Goal: Task Accomplishment & Management: Complete application form

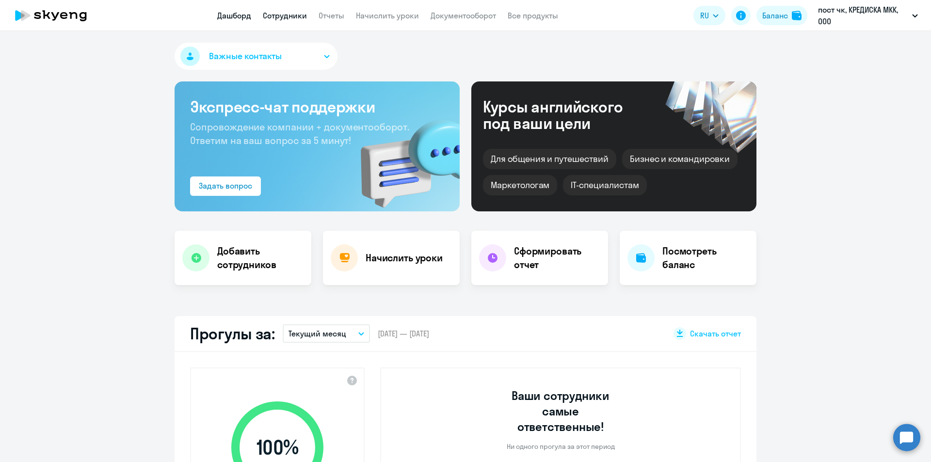
select select "30"
click at [293, 11] on link "Сотрудники" at bounding box center [285, 16] width 44 height 10
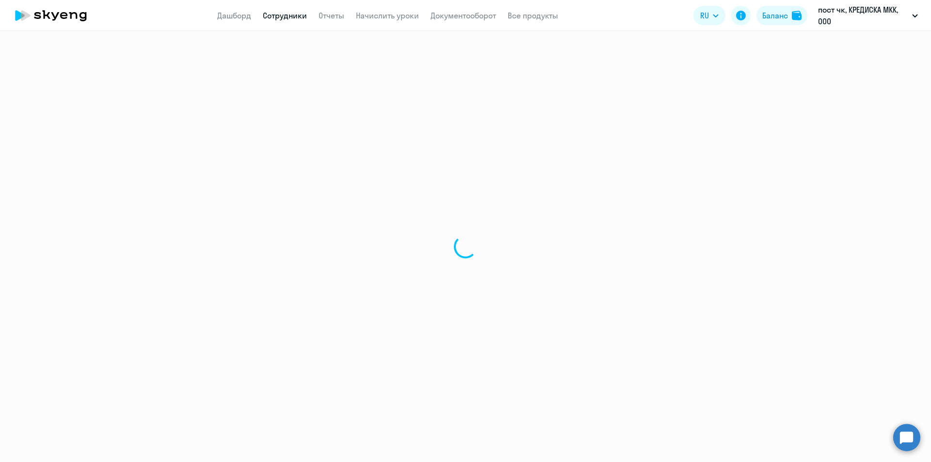
select select "30"
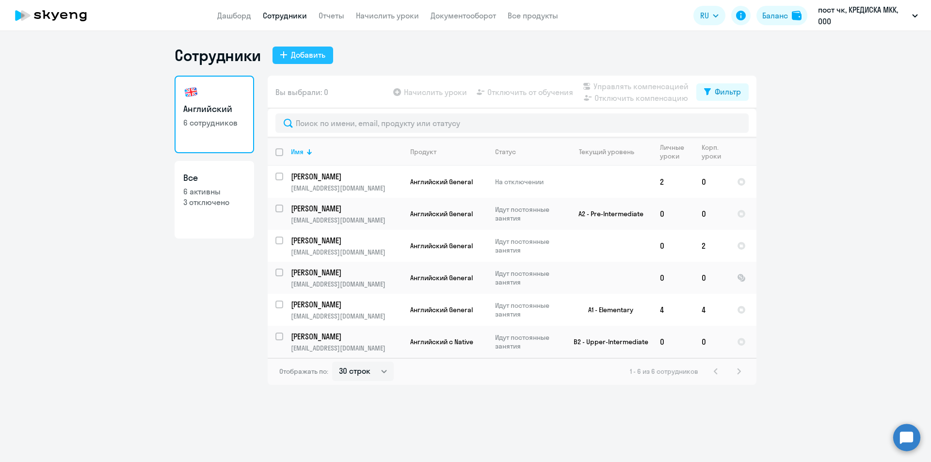
click at [320, 55] on div "Добавить" at bounding box center [308, 55] width 34 height 12
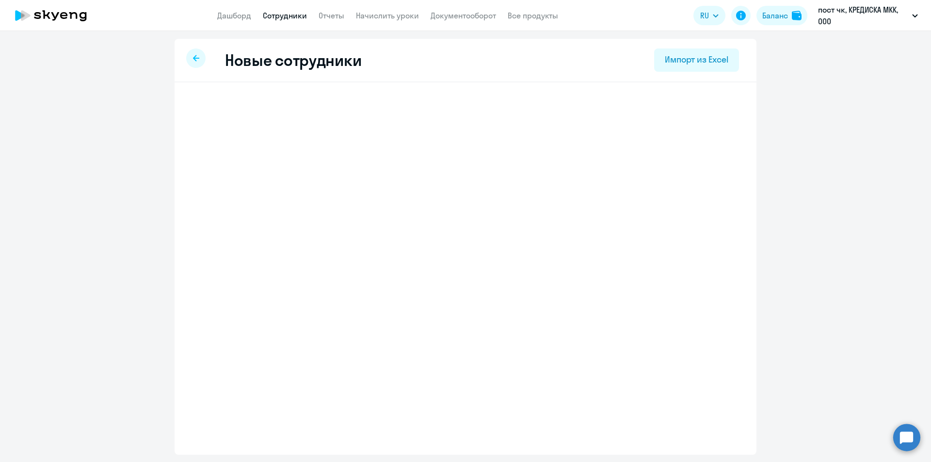
select select "english_adult_not_native_speaker"
select select "3"
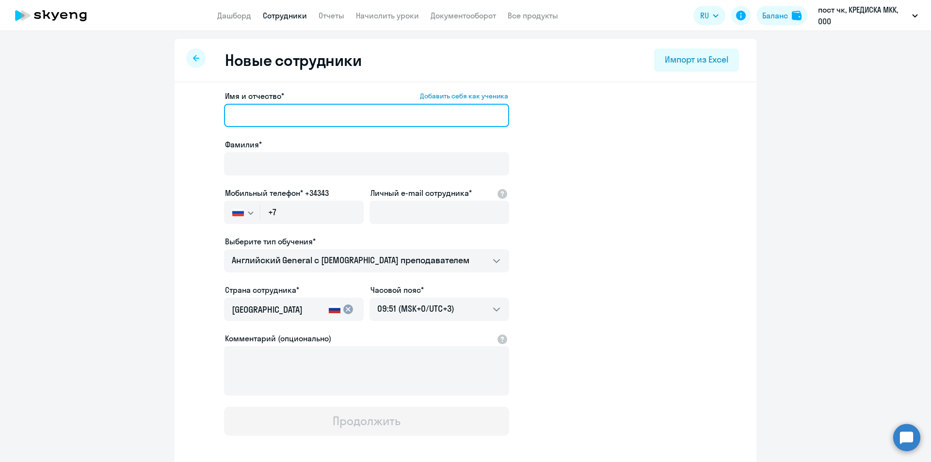
click at [324, 116] on input "Имя и отчество* Добавить себя как ученика" at bounding box center [366, 115] width 285 height 23
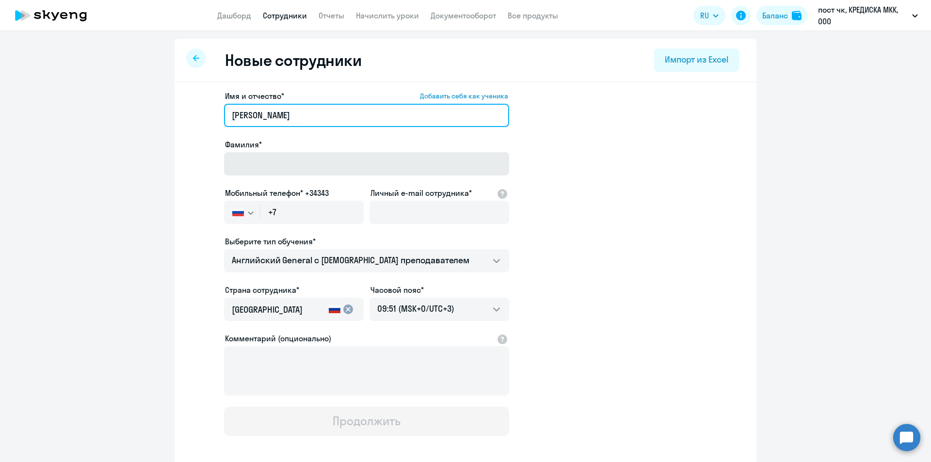
type input "[PERSON_NAME]"
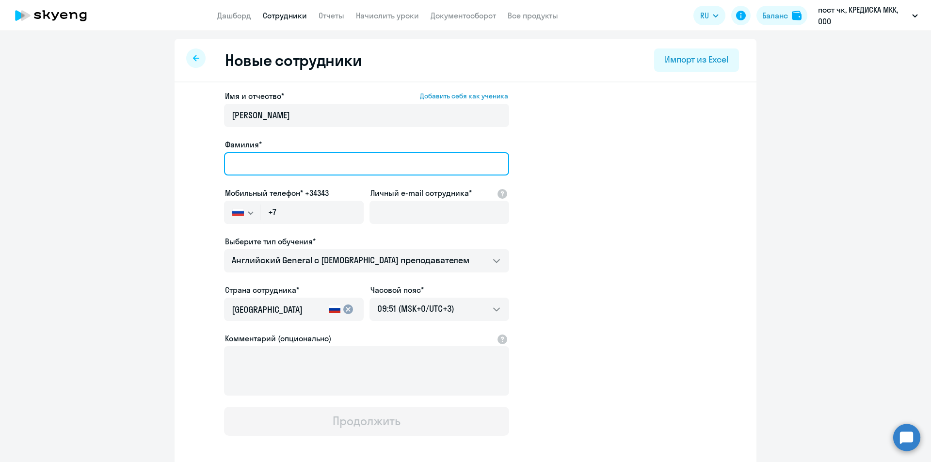
click at [321, 157] on input "Фамилия*" at bounding box center [366, 163] width 285 height 23
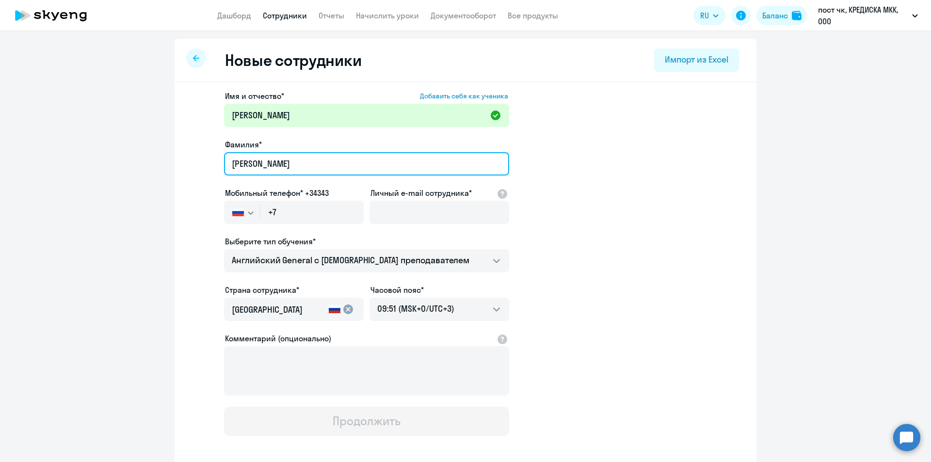
type input "[PERSON_NAME]"
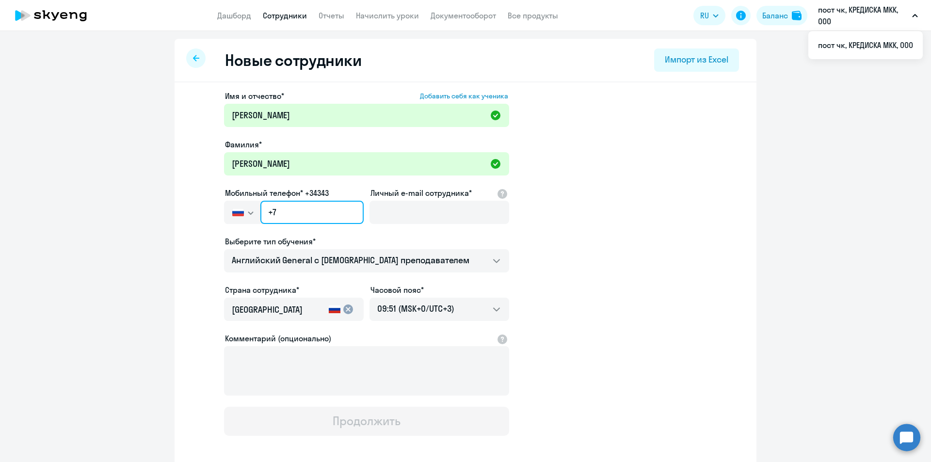
paste input "[PHONE_NUMBER]"
type input "[PHONE_NUMBER]"
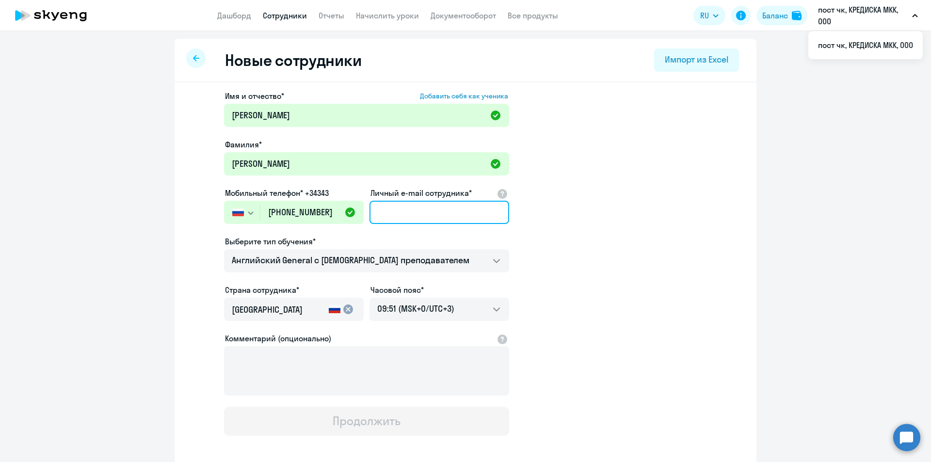
paste input "[EMAIL_ADDRESS][DOMAIN_NAME]"
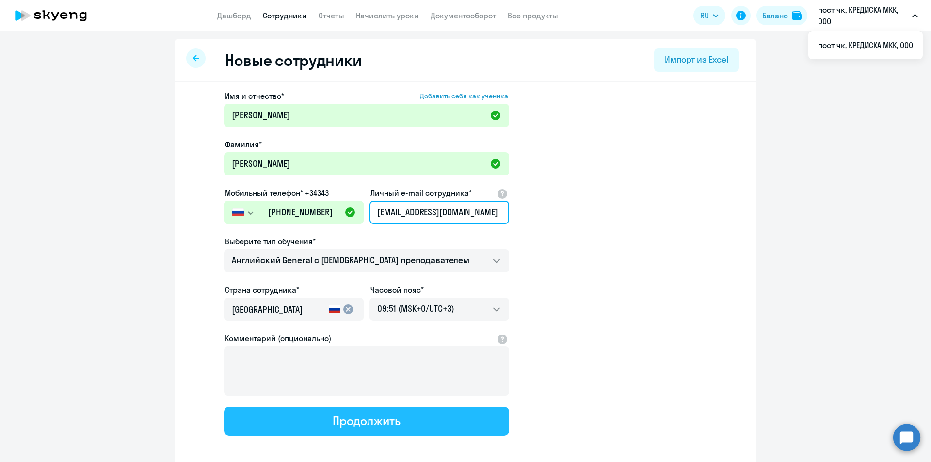
type input "[EMAIL_ADDRESS][DOMAIN_NAME]"
click at [375, 426] on div "Продолжить" at bounding box center [366, 421] width 67 height 16
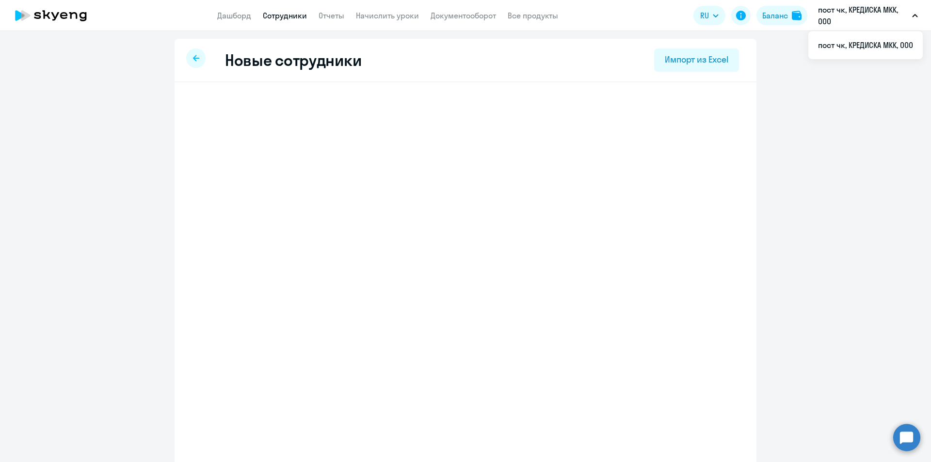
select select "english_adult_not_native_speaker"
select select "3"
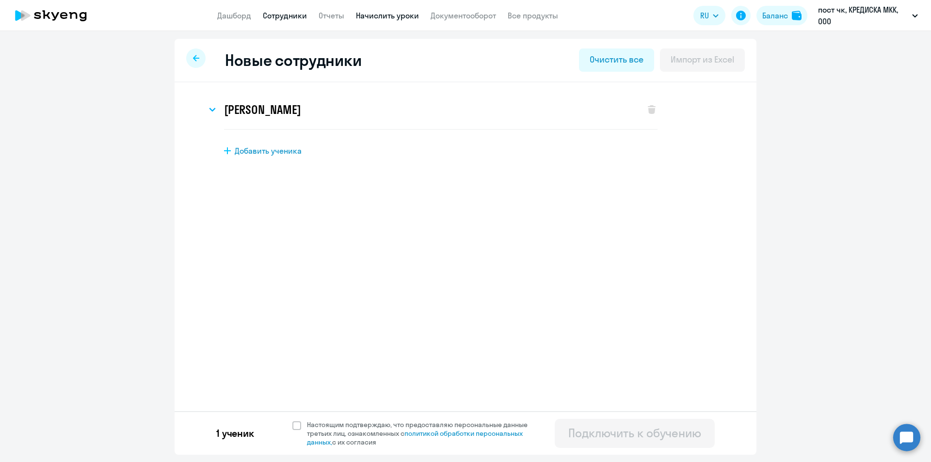
click at [382, 16] on link "Начислить уроки" at bounding box center [387, 16] width 63 height 10
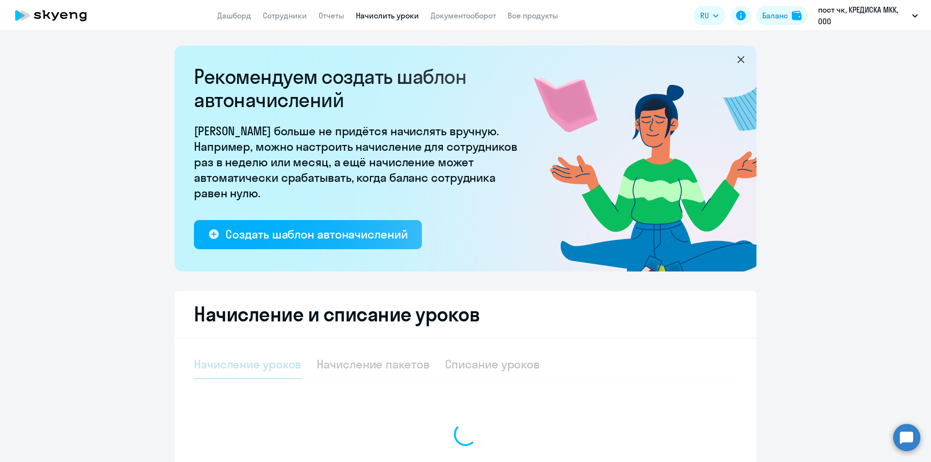
select select "10"
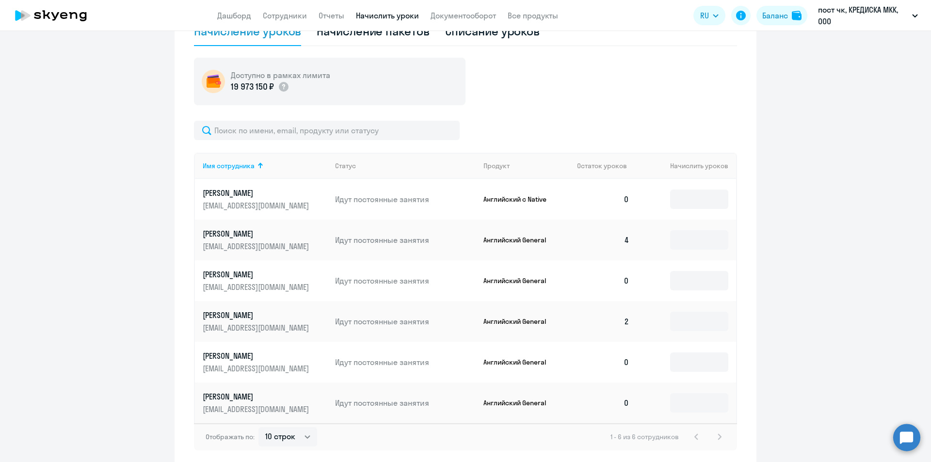
scroll to position [376, 0]
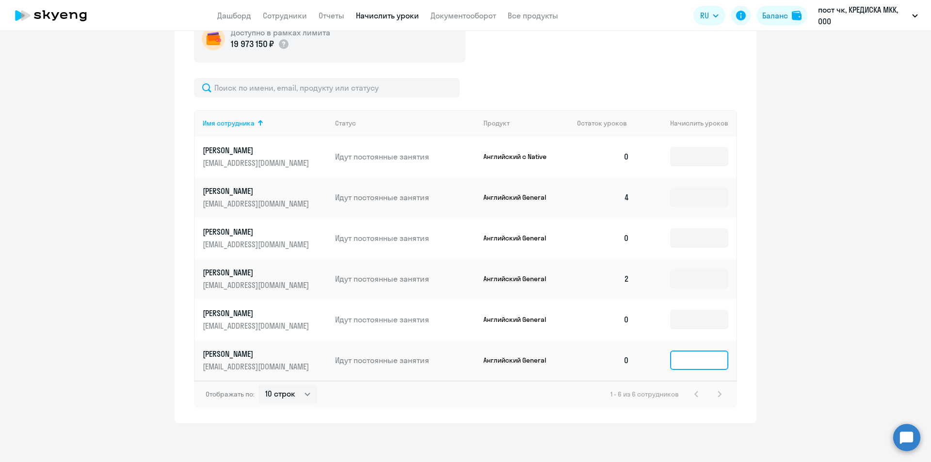
click at [702, 357] on input at bounding box center [699, 360] width 58 height 19
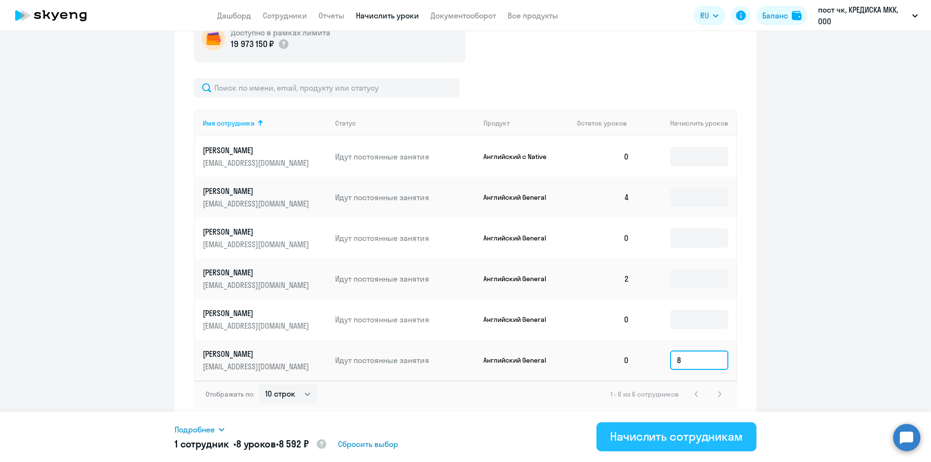
type input "8"
click at [675, 438] on div "Начислить сотрудникам" at bounding box center [676, 437] width 133 height 16
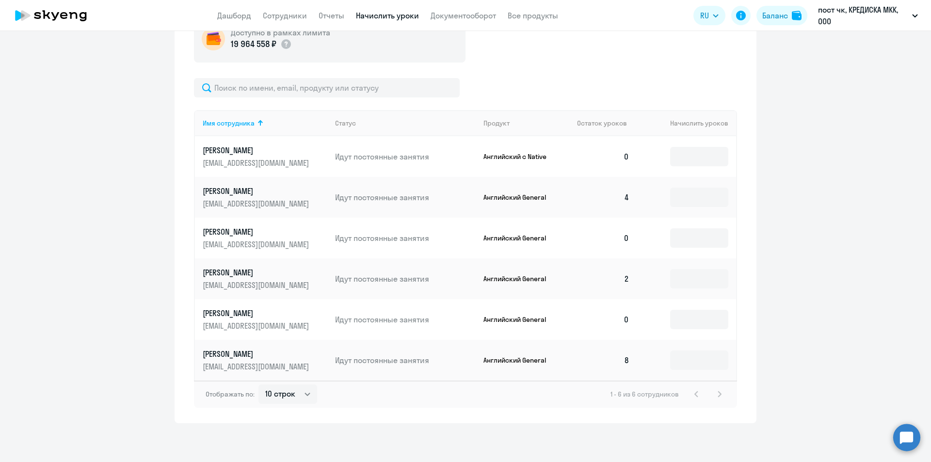
click at [222, 320] on link "[PERSON_NAME] [PERSON_NAME][EMAIL_ADDRESS][DOMAIN_NAME]" at bounding box center [265, 319] width 125 height 23
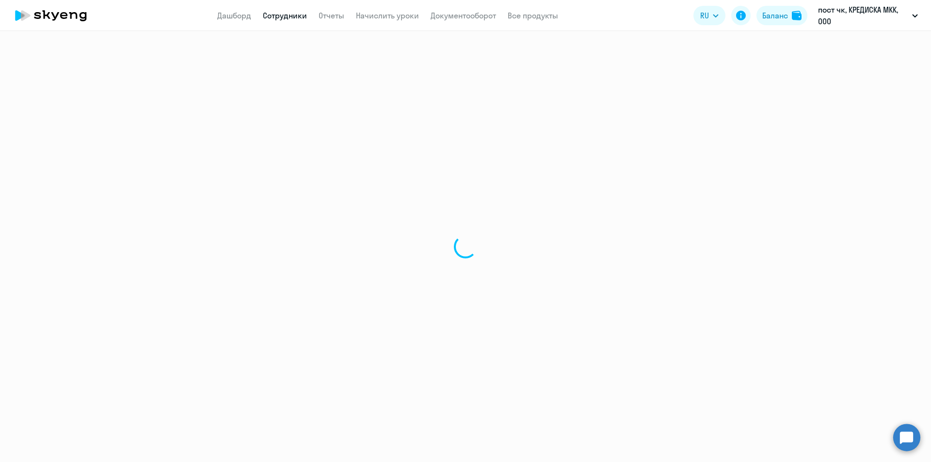
select select "english"
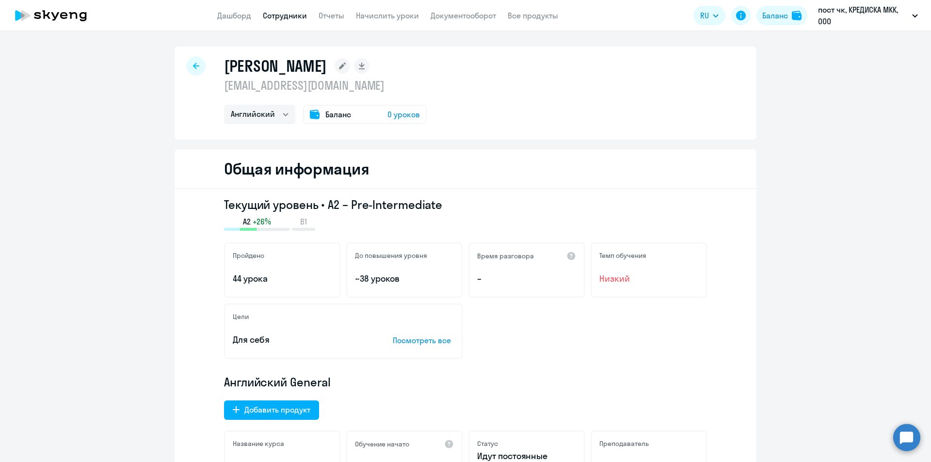
scroll to position [146, 0]
